Goal: Book appointment/travel/reservation

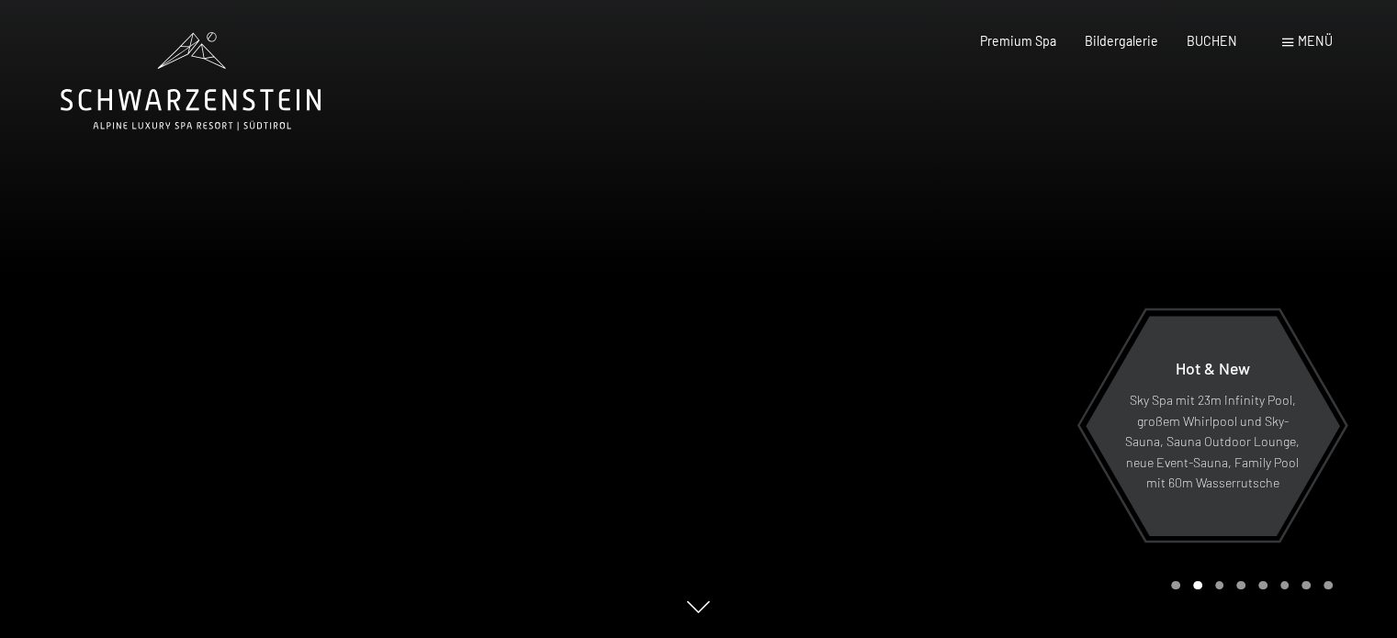
click at [991, 217] on div at bounding box center [1048, 319] width 699 height 638
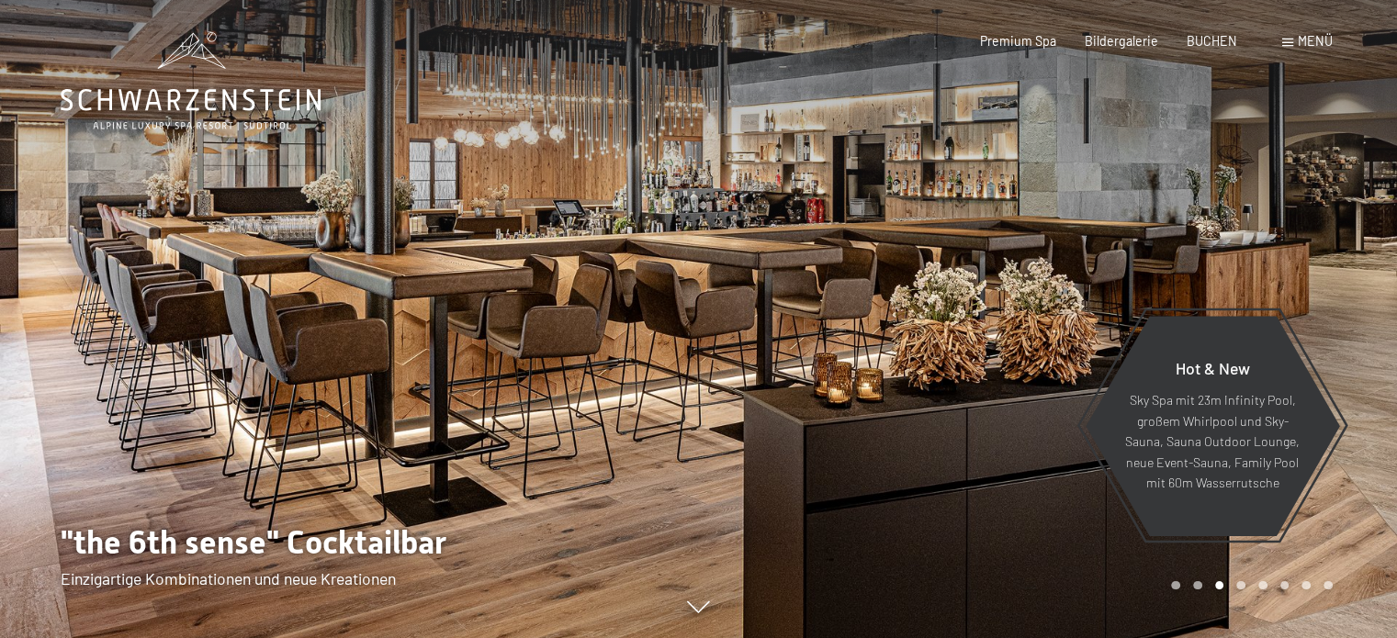
click at [1312, 283] on div at bounding box center [1048, 319] width 699 height 638
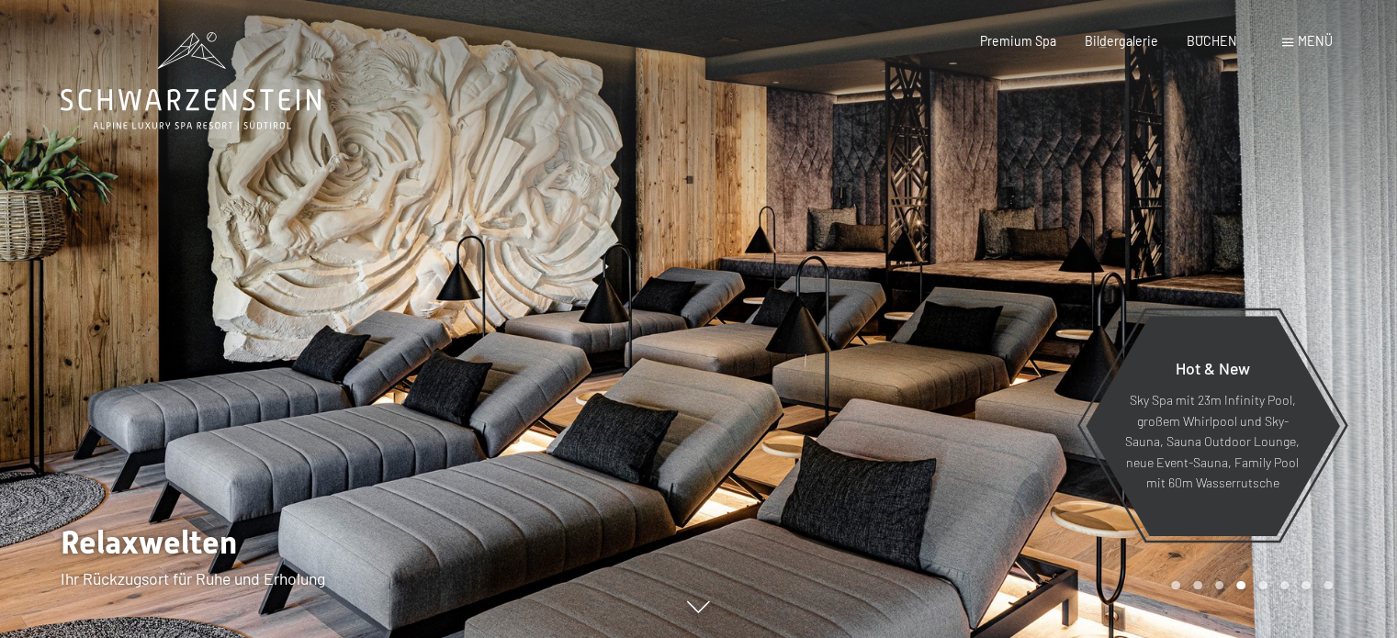
click at [1313, 284] on div at bounding box center [1048, 319] width 699 height 638
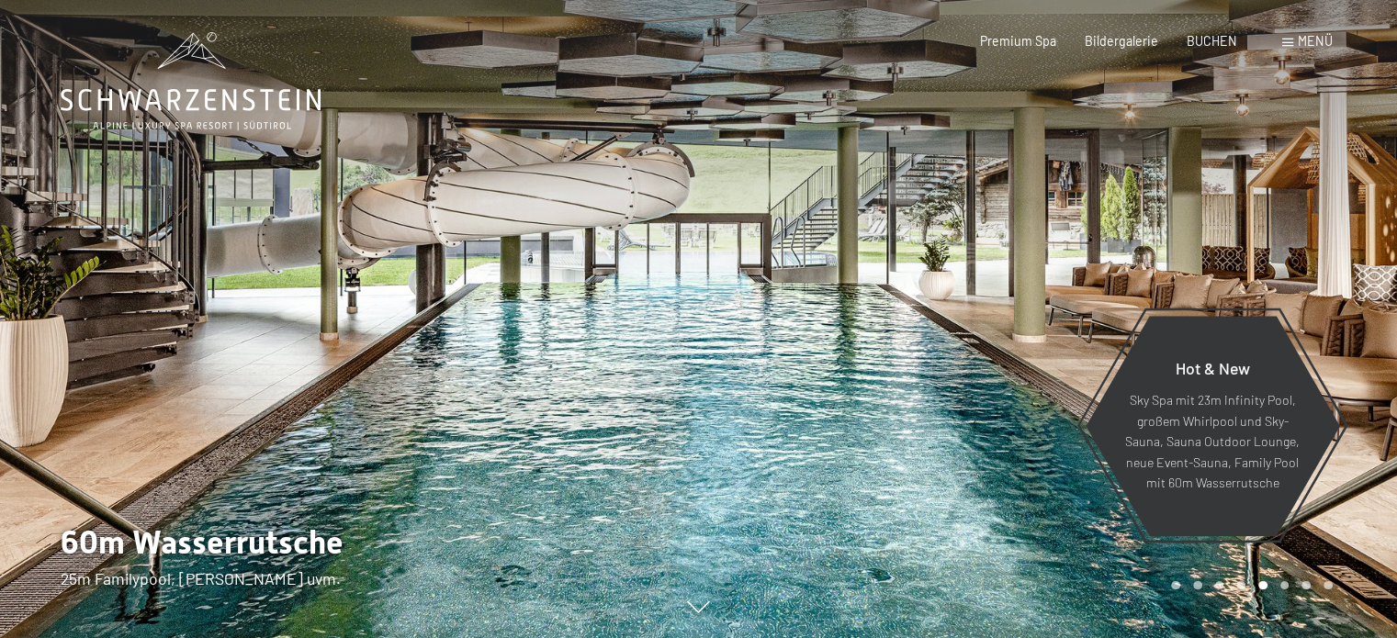
click at [1314, 284] on div at bounding box center [1048, 319] width 699 height 638
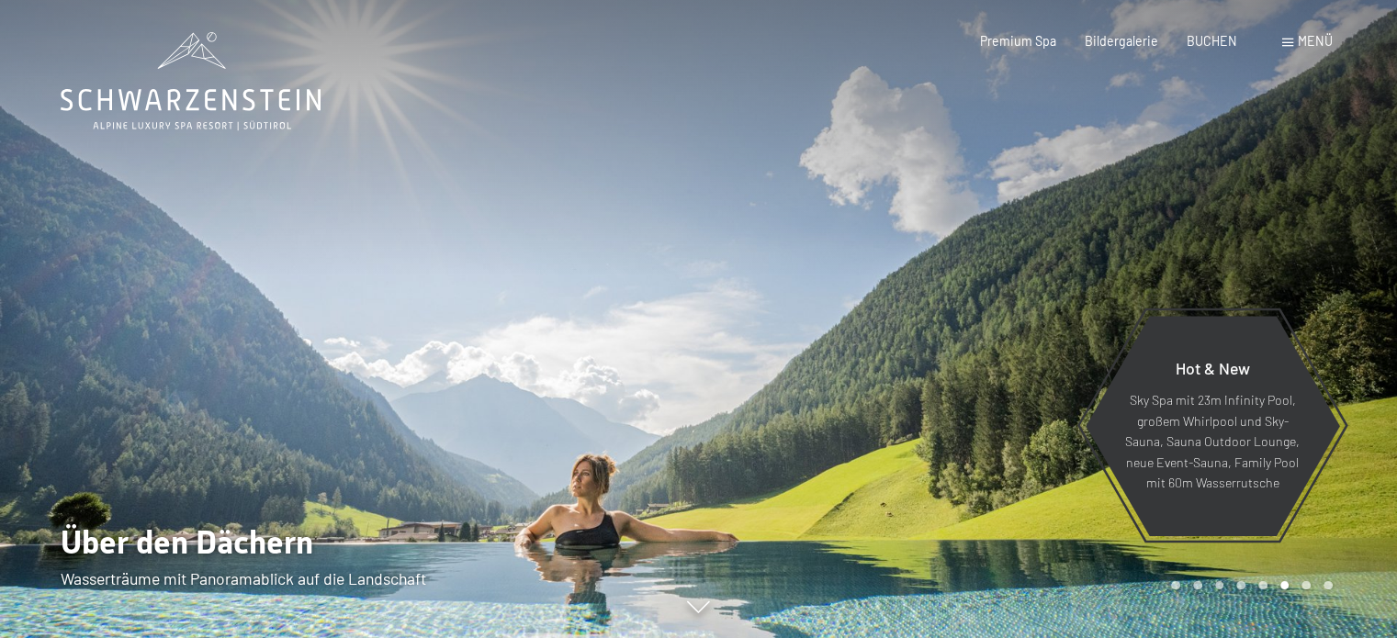
click at [1314, 284] on div at bounding box center [1048, 319] width 699 height 638
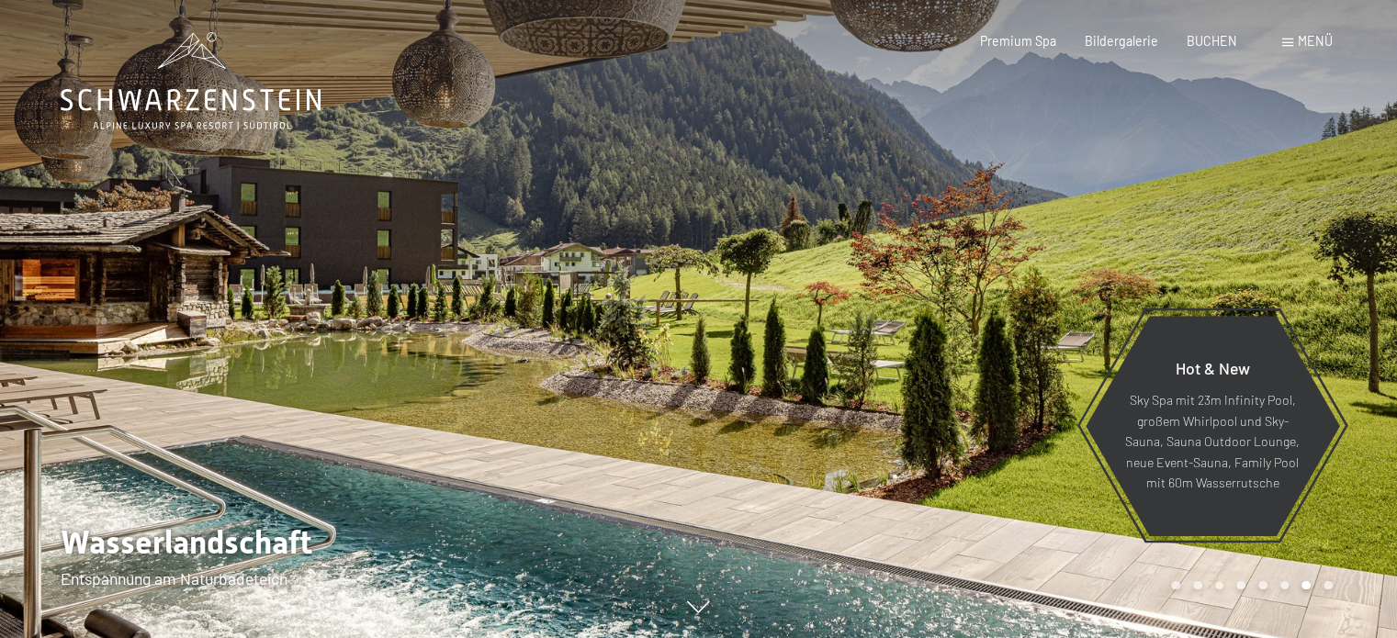
click at [1314, 283] on div at bounding box center [1048, 319] width 699 height 638
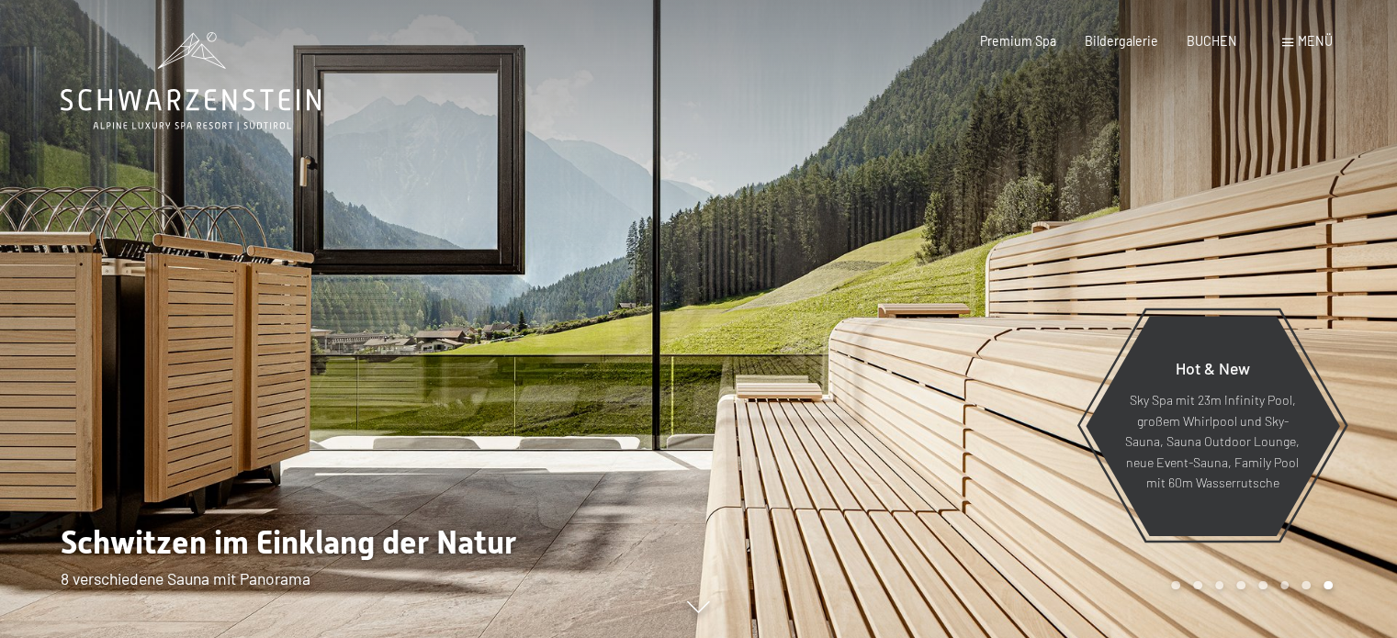
click at [1314, 283] on div at bounding box center [1048, 319] width 699 height 638
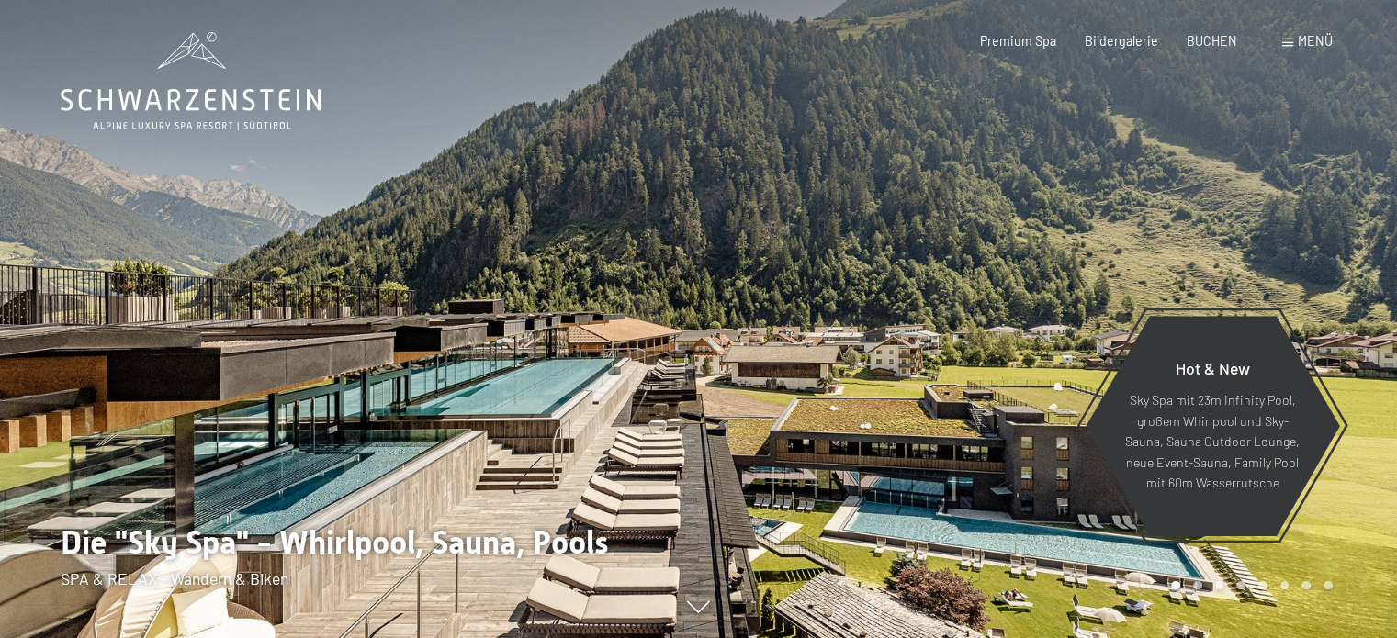
click at [1311, 40] on span "Menü" at bounding box center [1315, 41] width 35 height 16
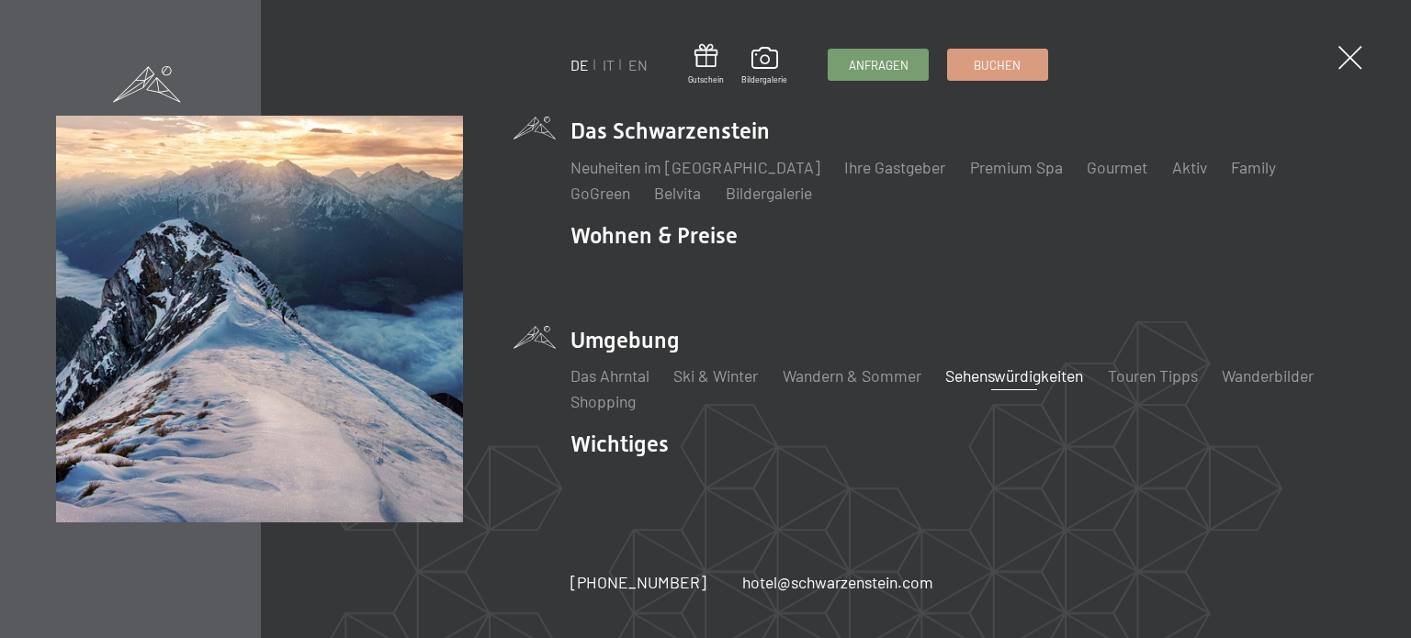
click at [974, 378] on link "Sehenswürdigkeiten" at bounding box center [1014, 376] width 138 height 20
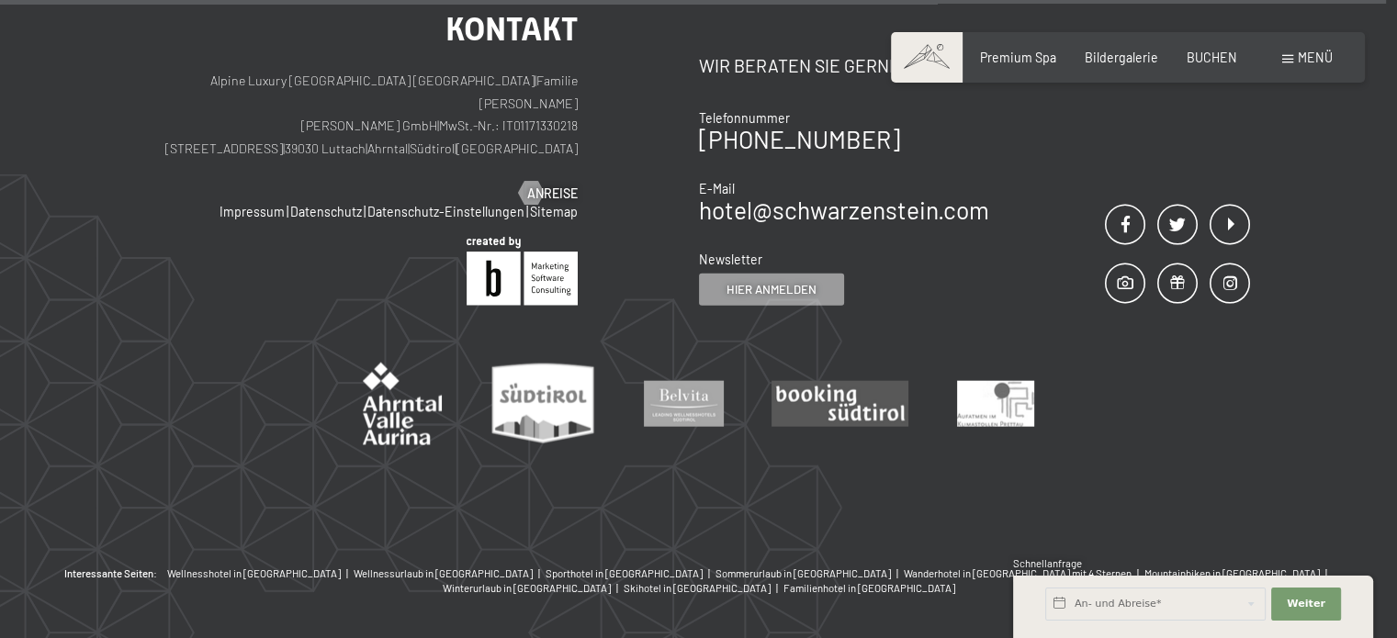
scroll to position [4250, 0]
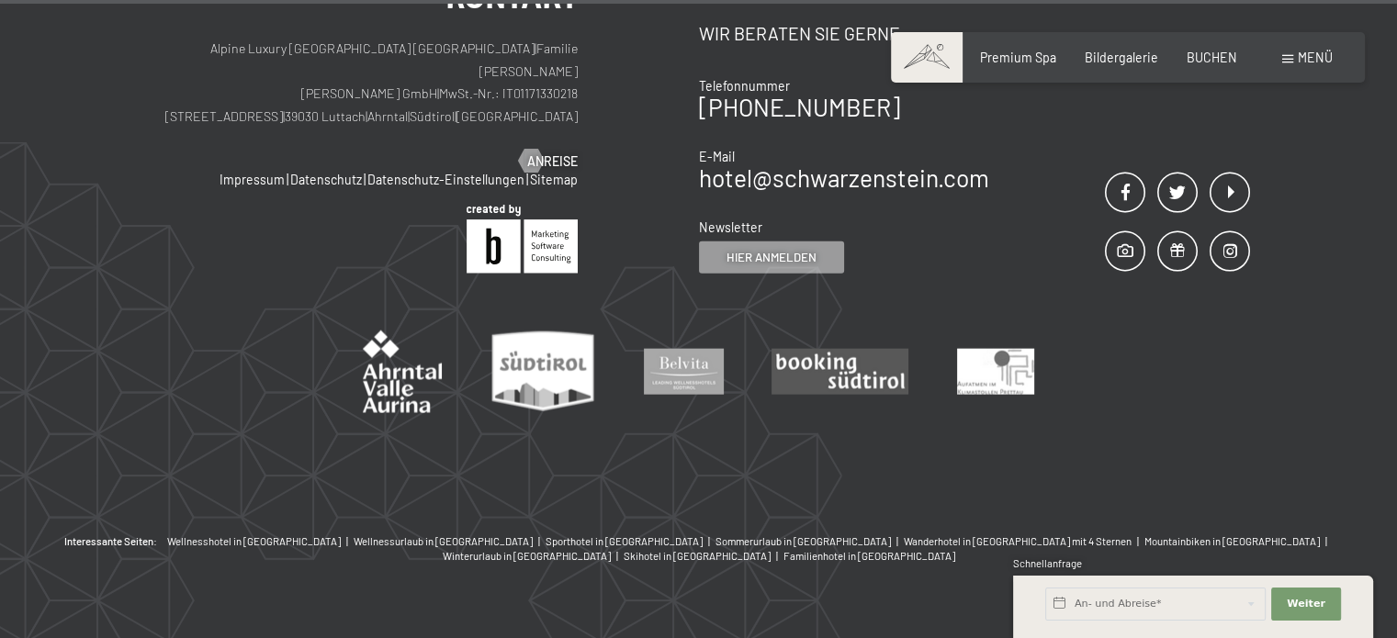
click at [1292, 60] on span at bounding box center [1287, 59] width 11 height 8
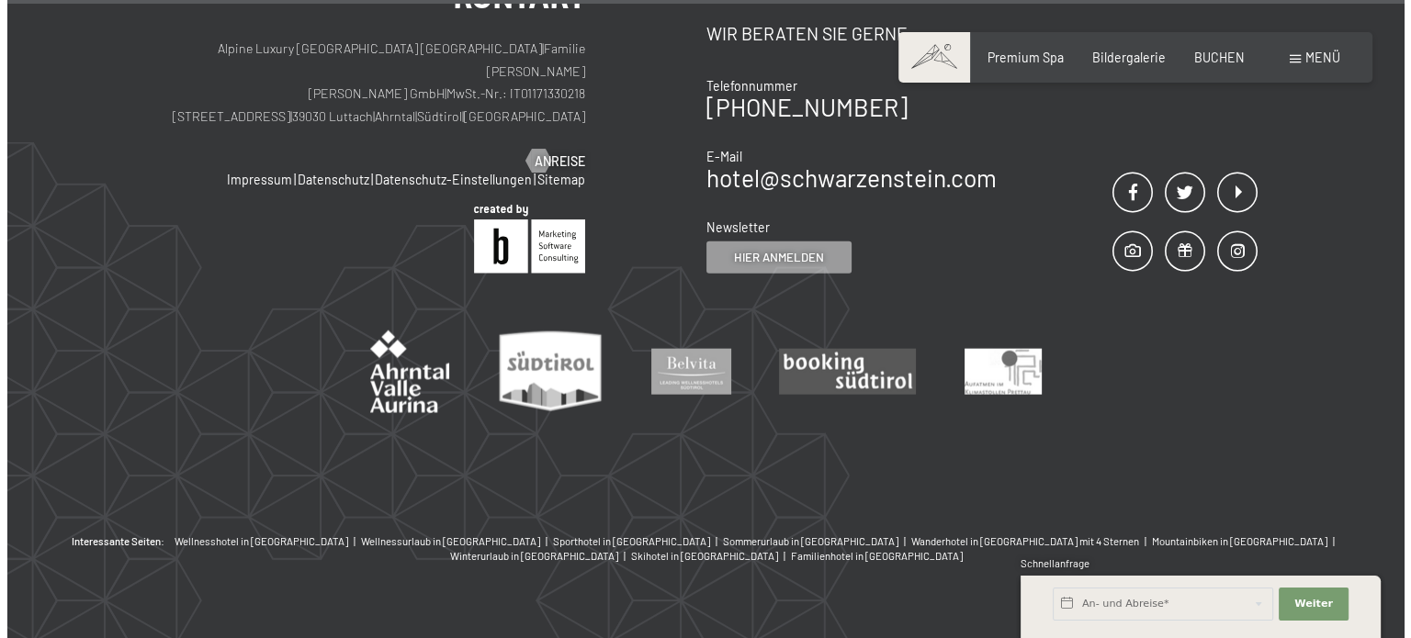
scroll to position [4277, 0]
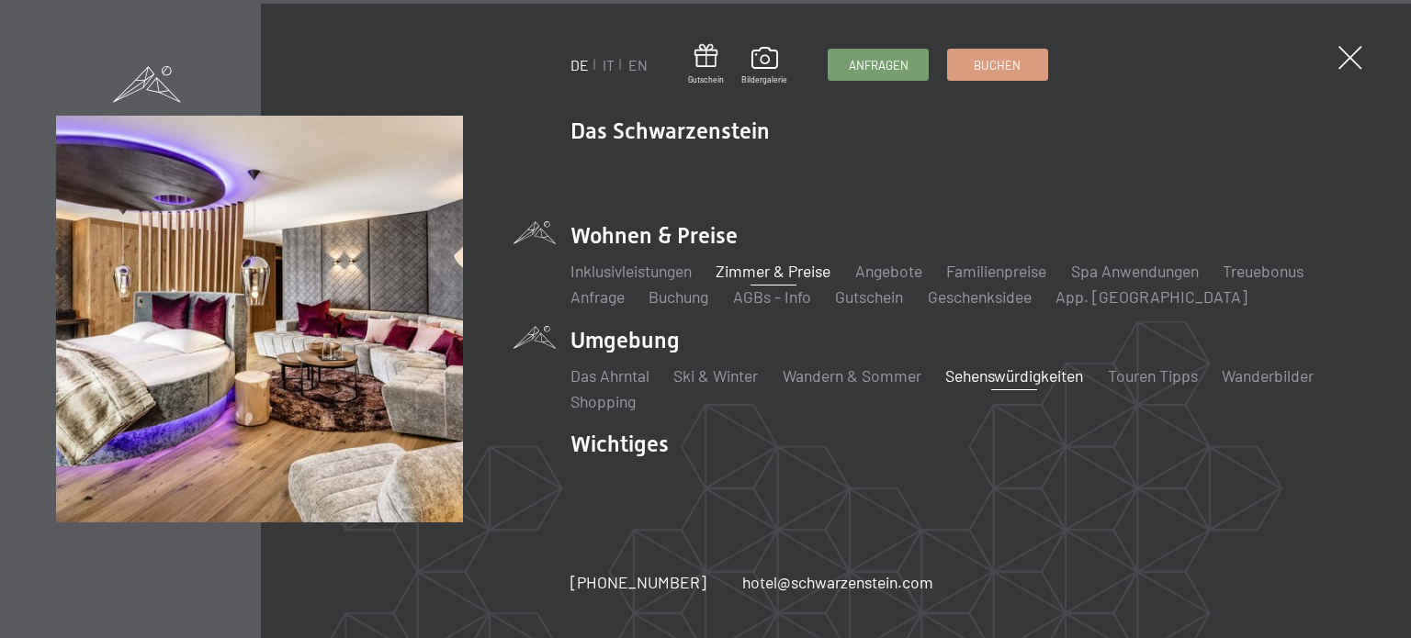
click at [757, 265] on link "Zimmer & Preise" at bounding box center [773, 271] width 115 height 20
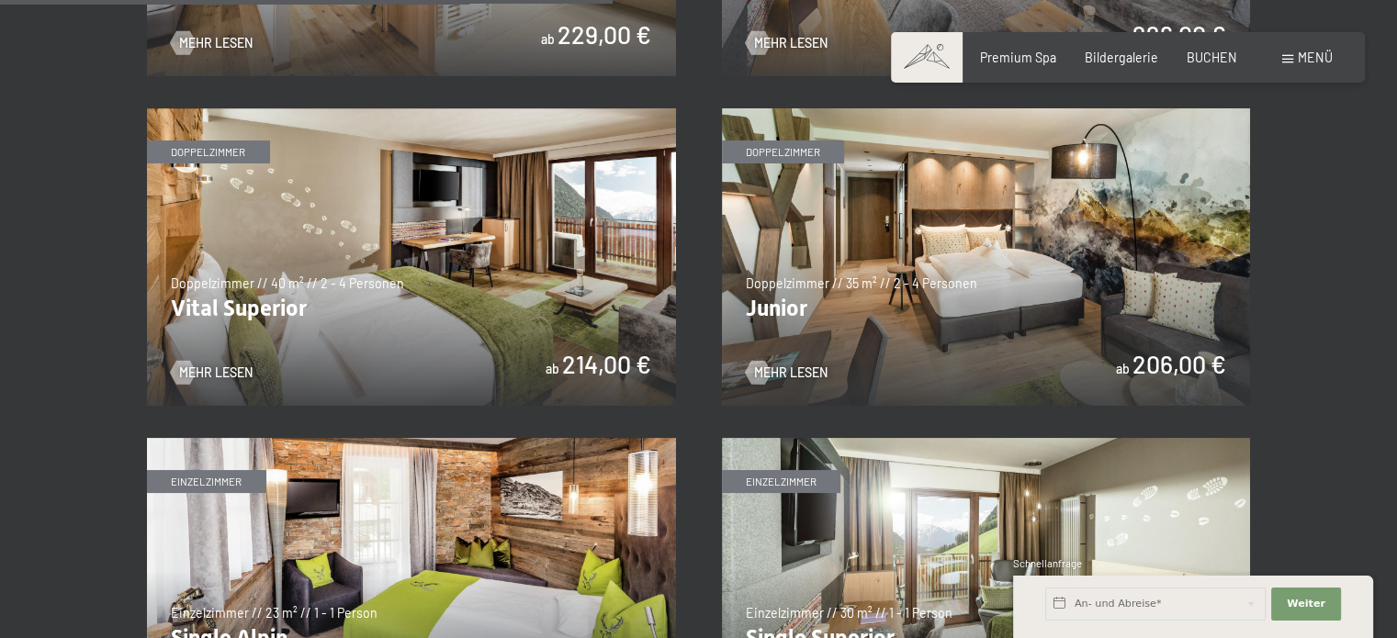
scroll to position [2278, 0]
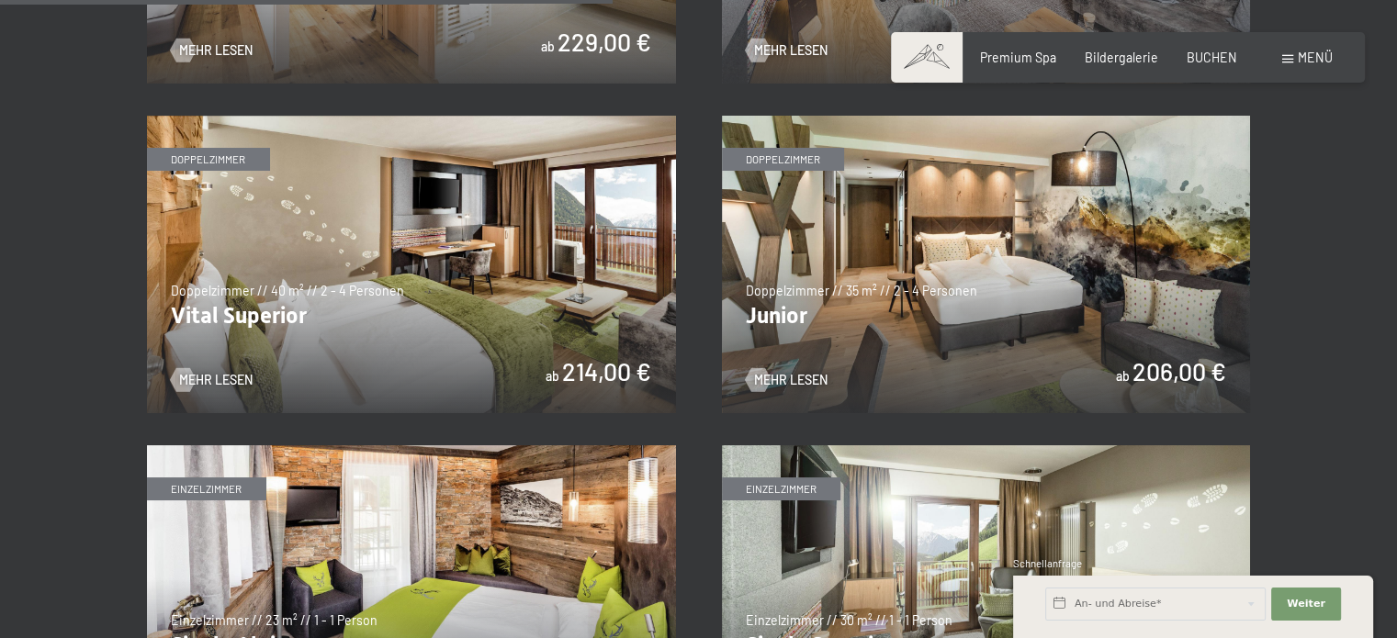
click at [1000, 271] on img at bounding box center [986, 265] width 529 height 298
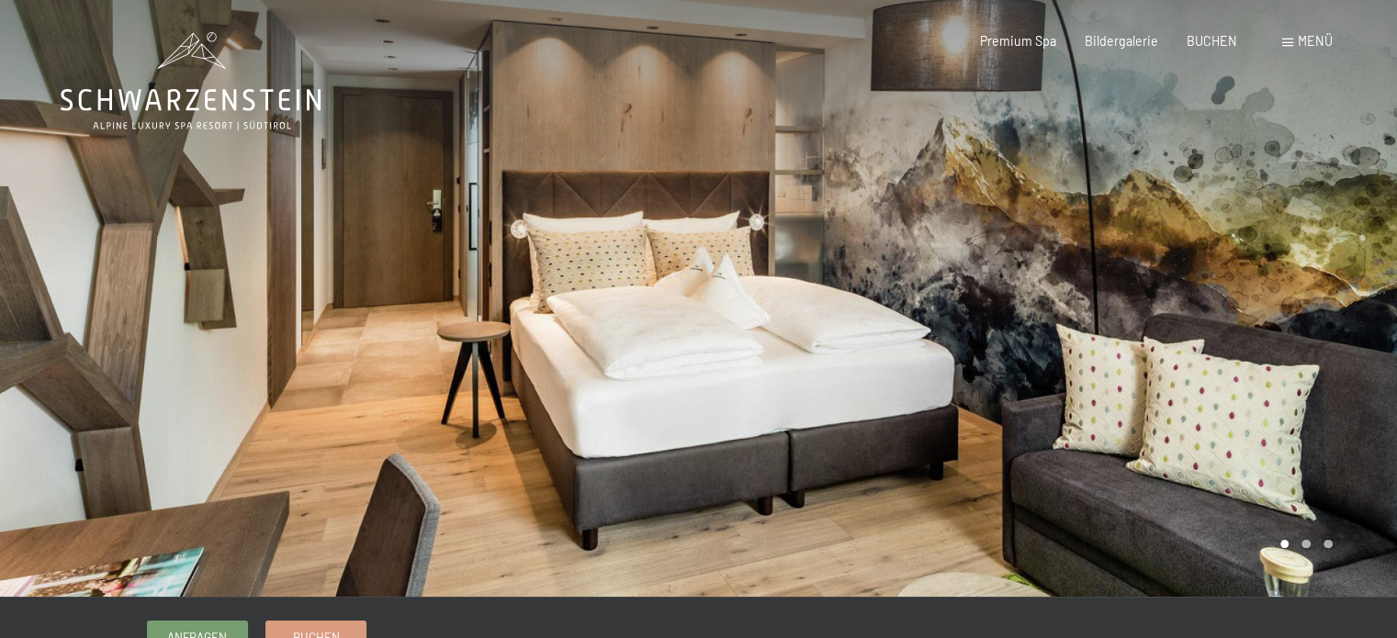
click at [1291, 277] on div at bounding box center [1048, 298] width 699 height 597
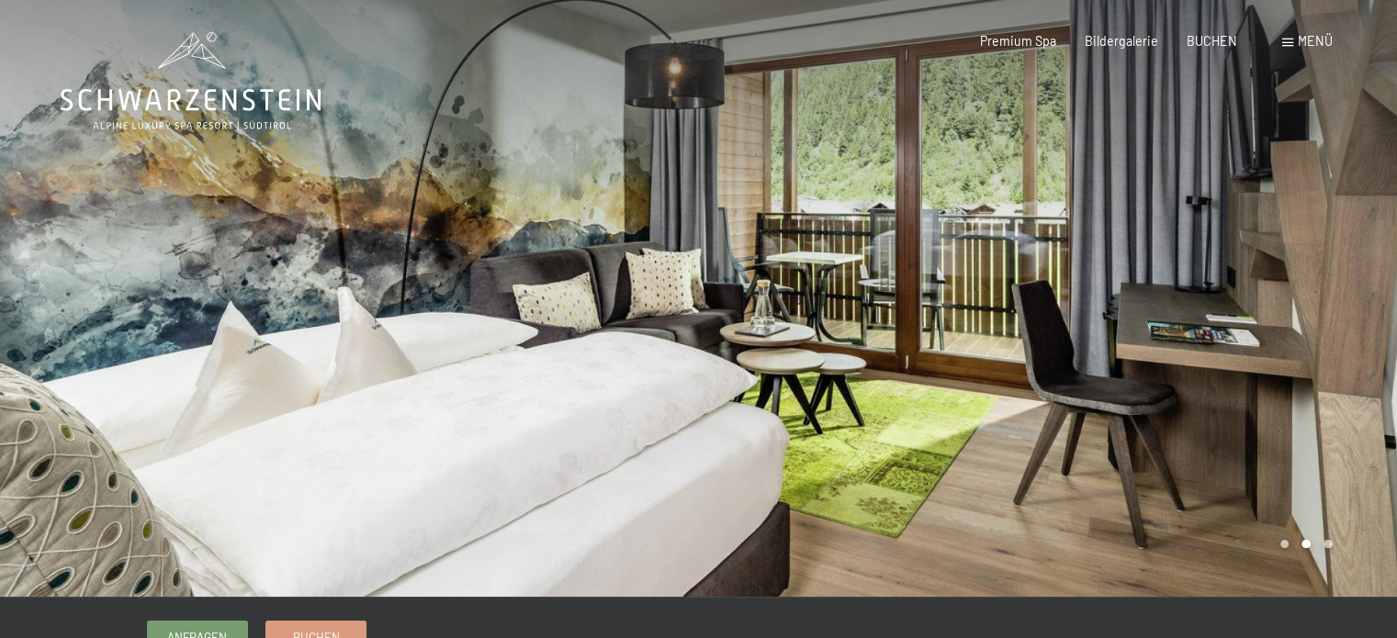
click at [1333, 283] on div at bounding box center [1048, 298] width 699 height 597
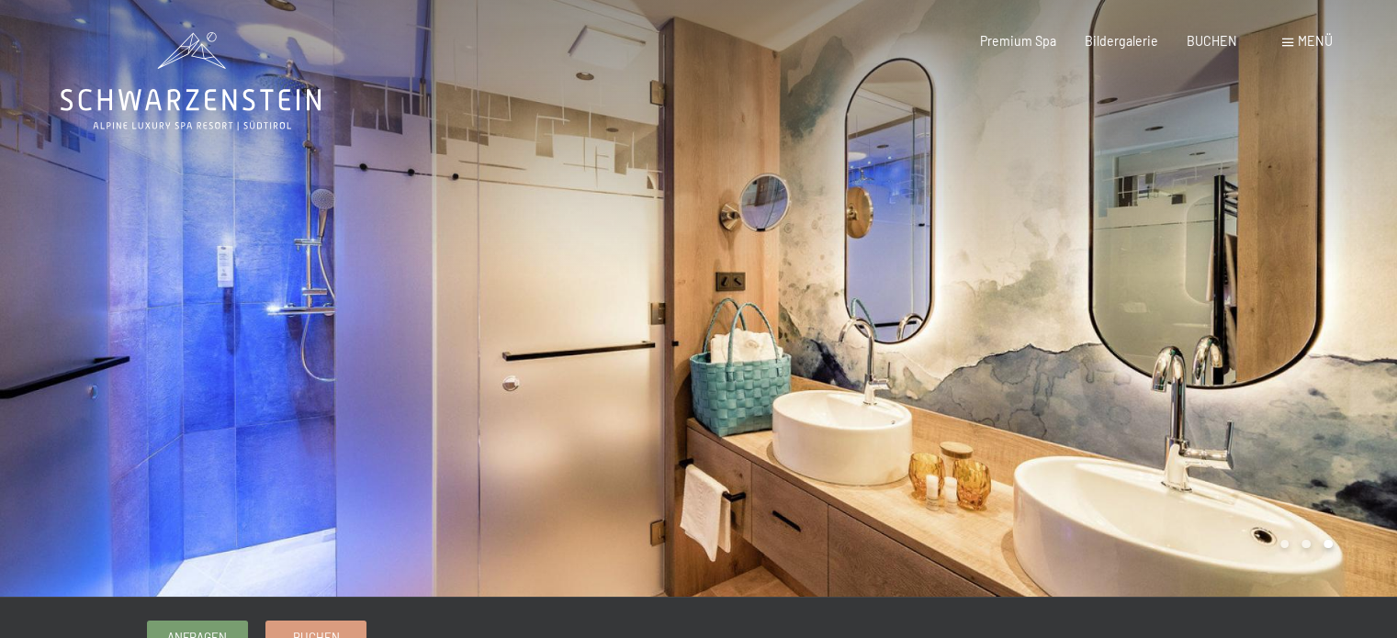
click at [1335, 283] on div at bounding box center [1048, 298] width 699 height 597
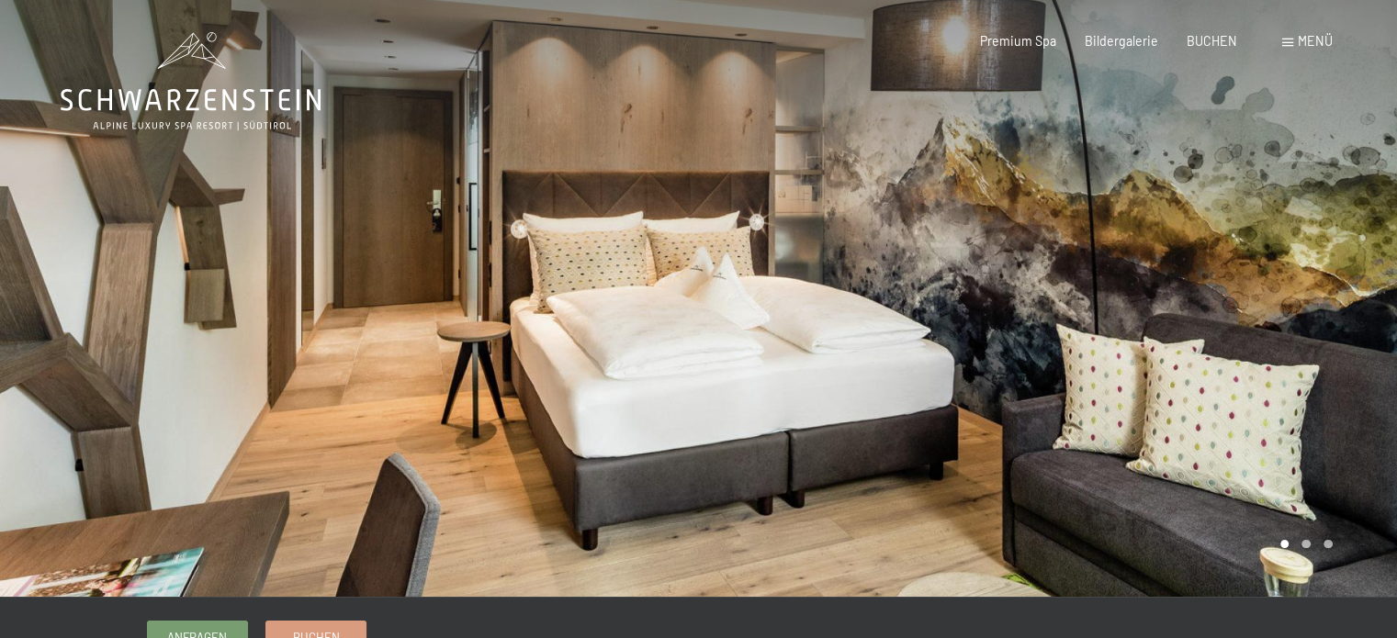
click at [1337, 283] on div at bounding box center [1048, 298] width 699 height 597
